Goal: Task Accomplishment & Management: Use online tool/utility

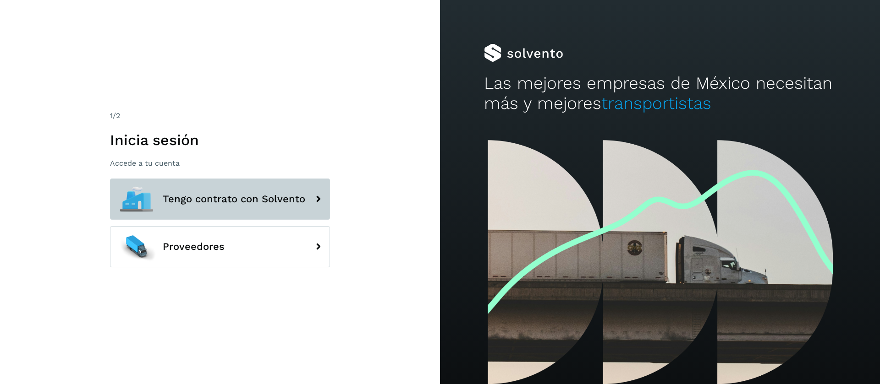
click at [212, 201] on span "Tengo contrato con Solvento" at bounding box center [234, 199] width 142 height 11
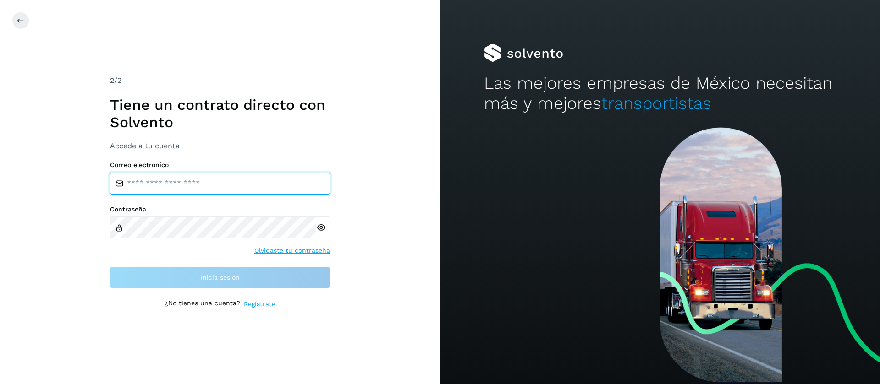
click at [274, 187] on input "email" at bounding box center [220, 184] width 220 height 22
click at [263, 181] on input "email" at bounding box center [220, 184] width 220 height 22
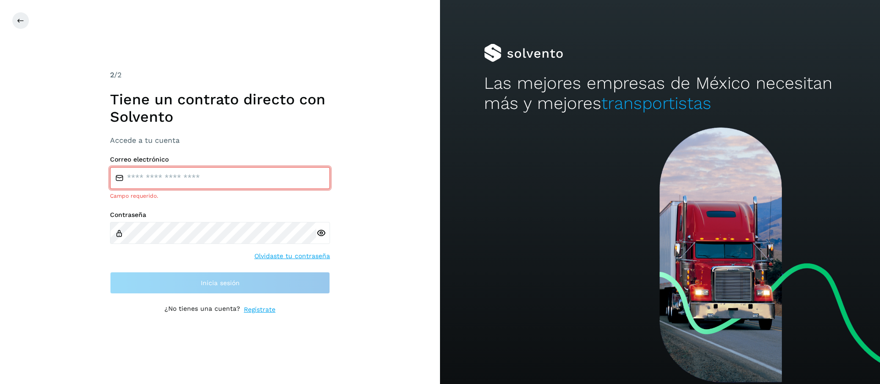
type input "**********"
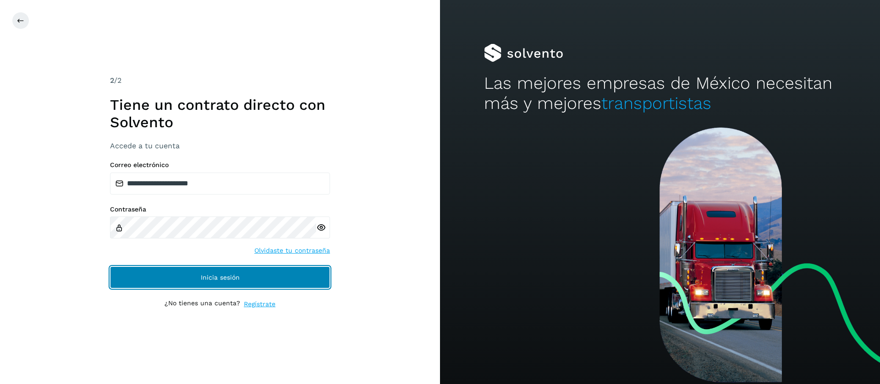
click at [217, 273] on button "Inicia sesión" at bounding box center [220, 278] width 220 height 22
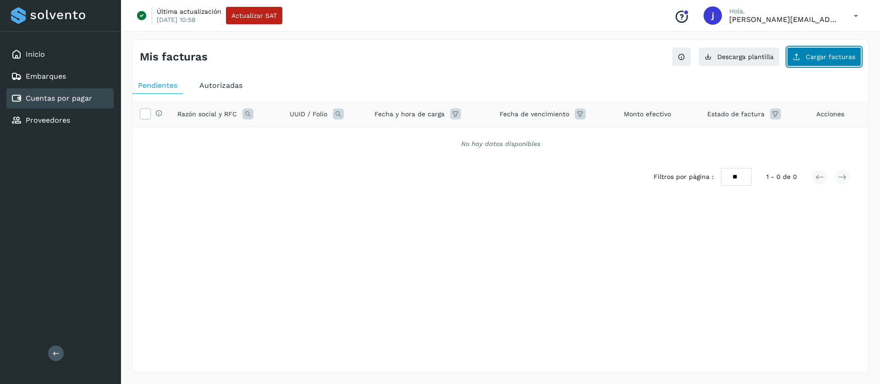
click at [820, 63] on button "Cargar facturas" at bounding box center [824, 56] width 74 height 19
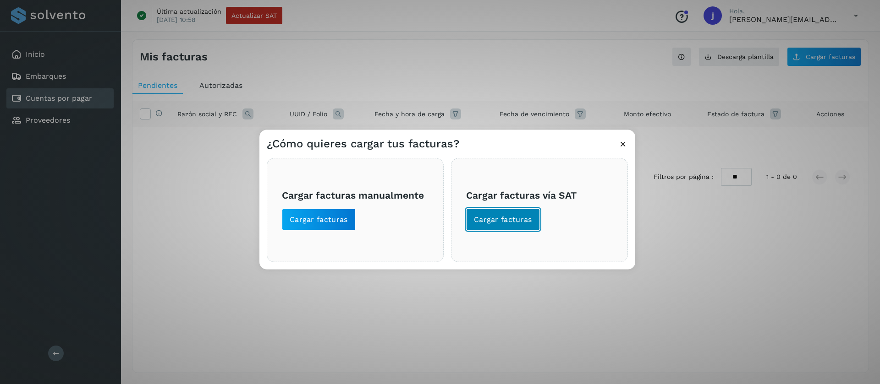
click at [519, 223] on span "Cargar facturas" at bounding box center [503, 219] width 58 height 10
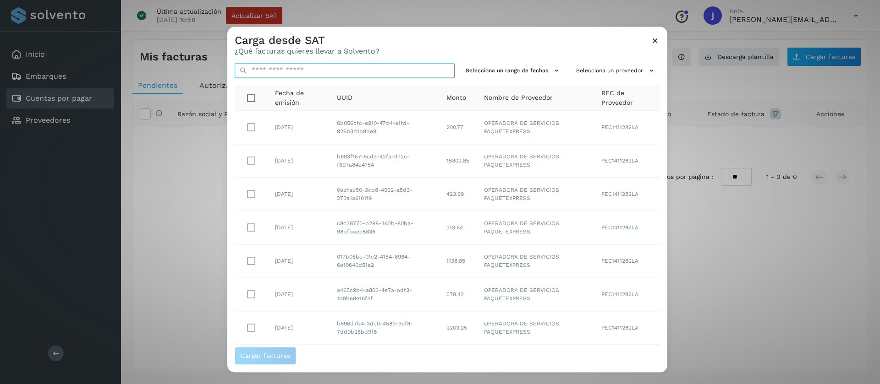
click at [320, 68] on input "text" at bounding box center [345, 70] width 220 height 15
paste input "**********"
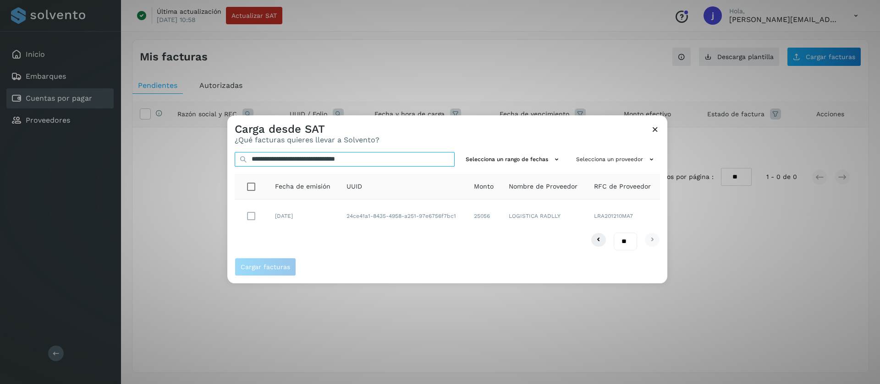
type input "**********"
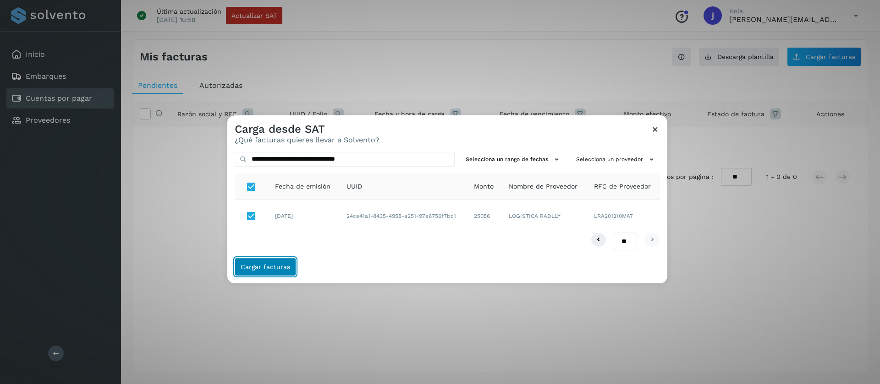
click at [283, 260] on button "Cargar facturas" at bounding box center [265, 267] width 61 height 18
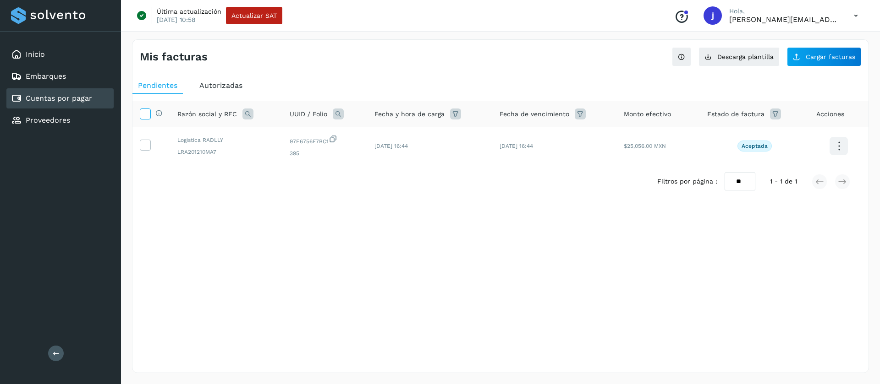
click at [145, 113] on icon at bounding box center [145, 114] width 10 height 10
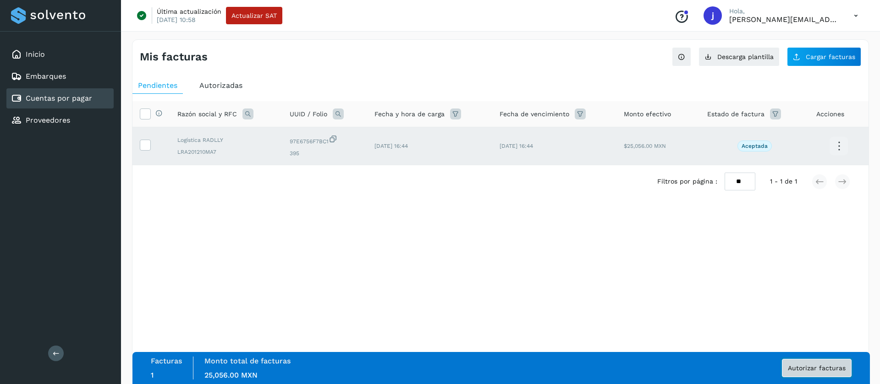
click at [828, 369] on span "Autorizar facturas" at bounding box center [817, 368] width 58 height 6
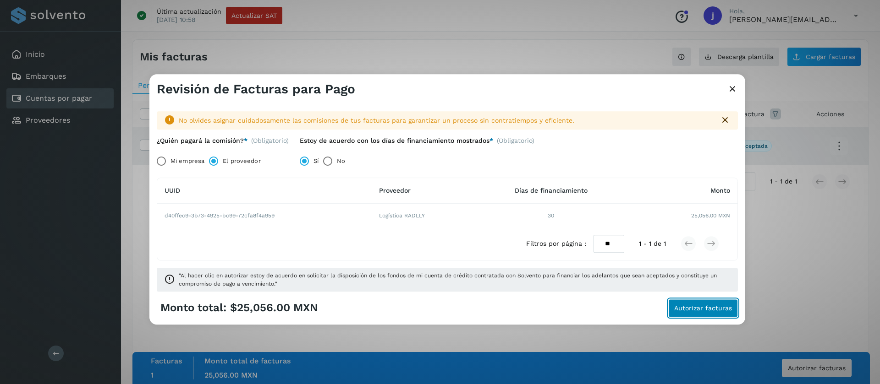
click at [686, 307] on span "Autorizar facturas" at bounding box center [703, 308] width 58 height 6
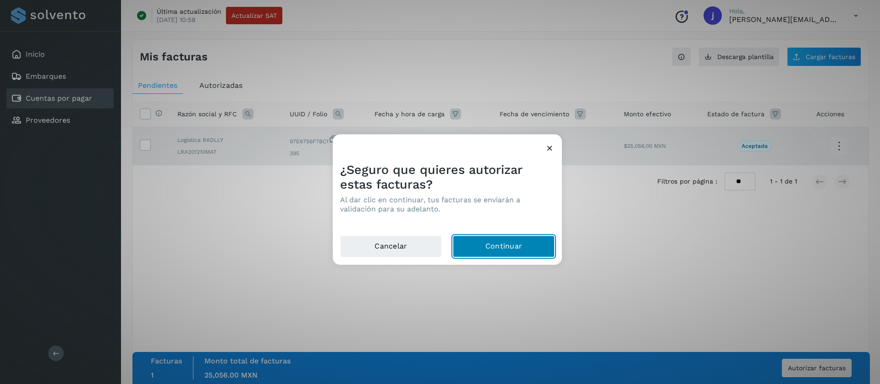
click at [488, 244] on button "Continuar" at bounding box center [504, 247] width 102 height 22
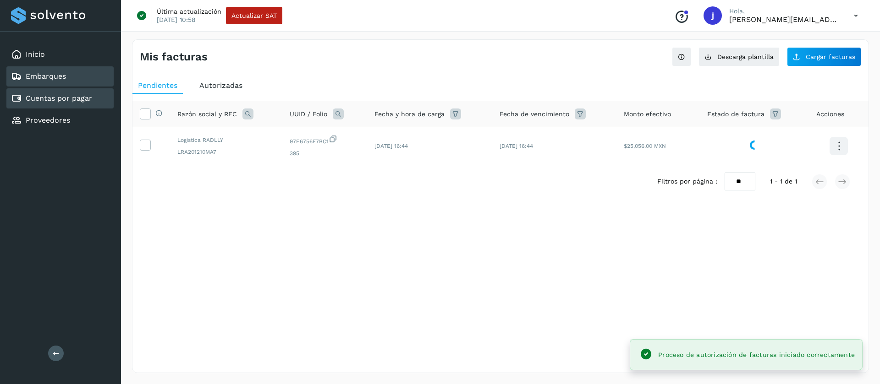
click at [51, 79] on link "Embarques" at bounding box center [46, 76] width 40 height 9
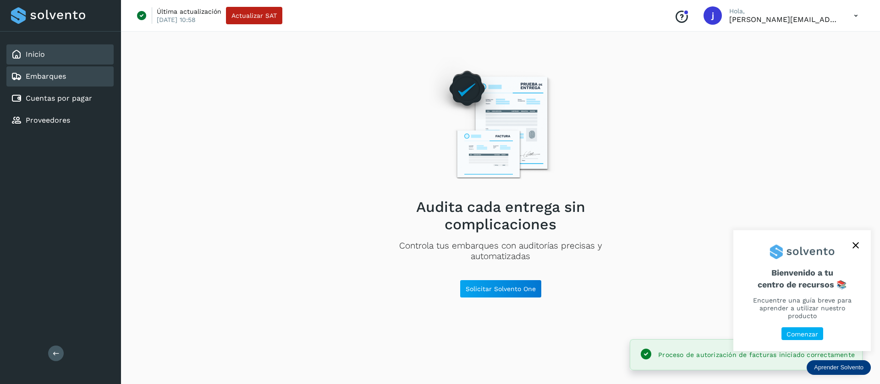
click at [53, 54] on div "Inicio" at bounding box center [59, 54] width 107 height 20
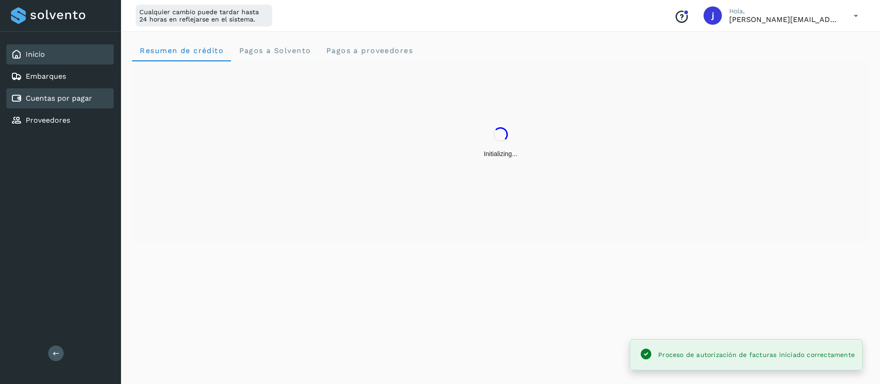
click at [66, 96] on link "Cuentas por pagar" at bounding box center [59, 98] width 66 height 9
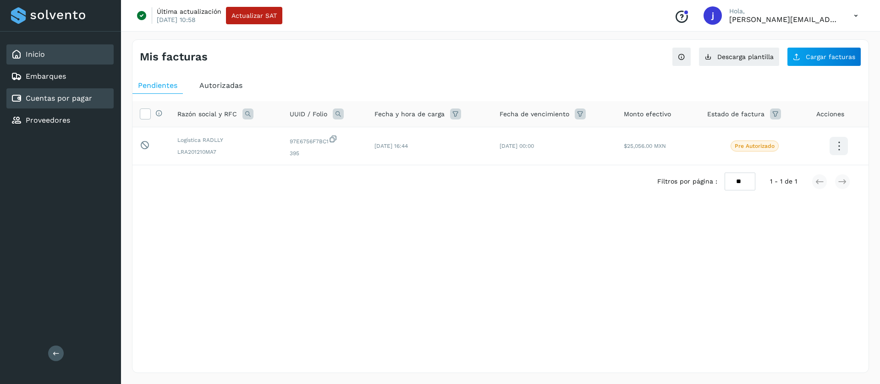
click at [54, 49] on div "Inicio" at bounding box center [59, 54] width 107 height 20
